Goal: Task Accomplishment & Management: Manage account settings

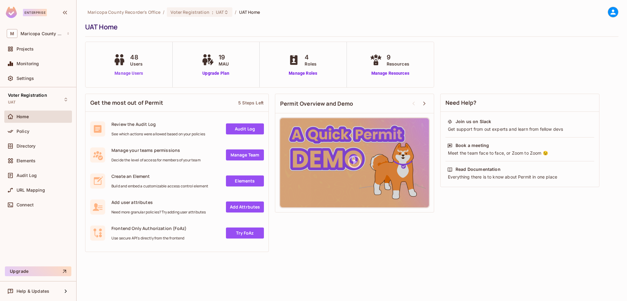
click at [132, 72] on link "Manage Users" at bounding box center [129, 73] width 34 height 6
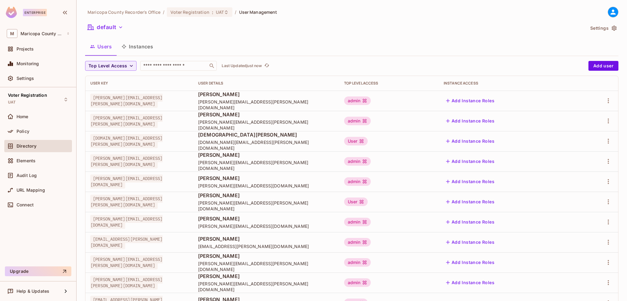
scroll to position [31, 0]
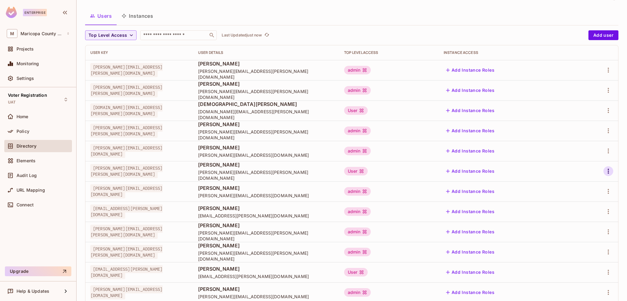
click at [605, 171] on icon "button" at bounding box center [608, 171] width 7 height 7
click at [570, 183] on div "Edit" at bounding box center [572, 185] width 8 height 6
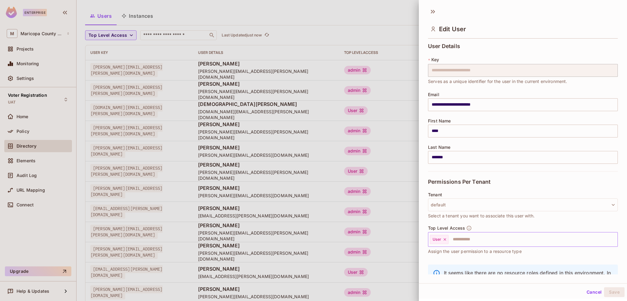
click at [444, 240] on icon at bounding box center [445, 239] width 4 height 4
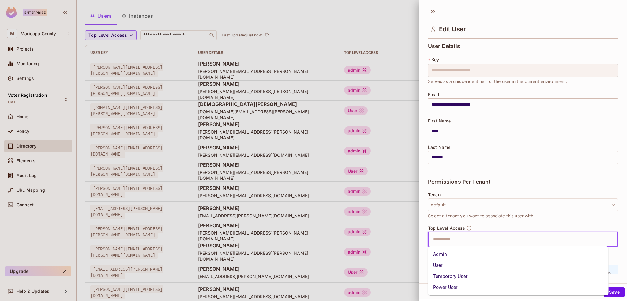
click at [448, 240] on input "text" at bounding box center [517, 239] width 177 height 12
click at [439, 259] on li "Admin" at bounding box center [518, 254] width 181 height 11
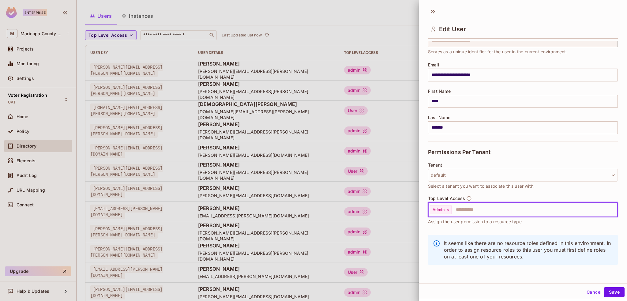
scroll to position [1, 0]
click at [613, 292] on button "Save" at bounding box center [614, 291] width 21 height 10
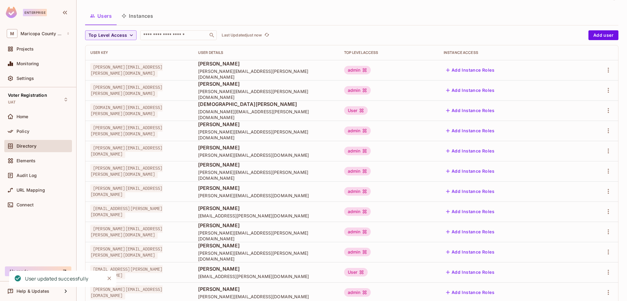
scroll to position [0, 0]
